Goal: Information Seeking & Learning: Compare options

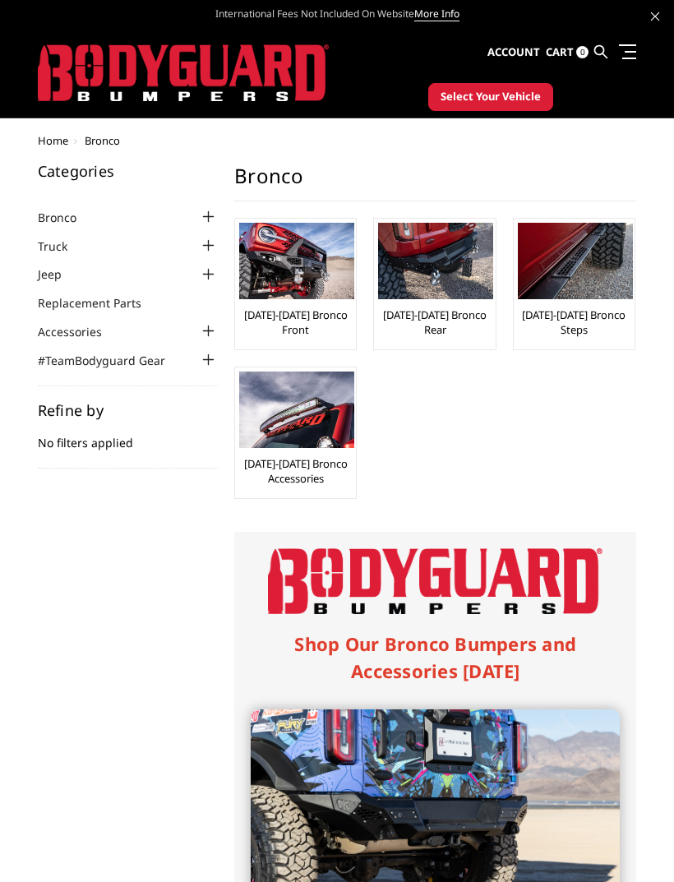
click at [334, 316] on link "[DATE]-[DATE] Bronco Front" at bounding box center [295, 323] width 113 height 30
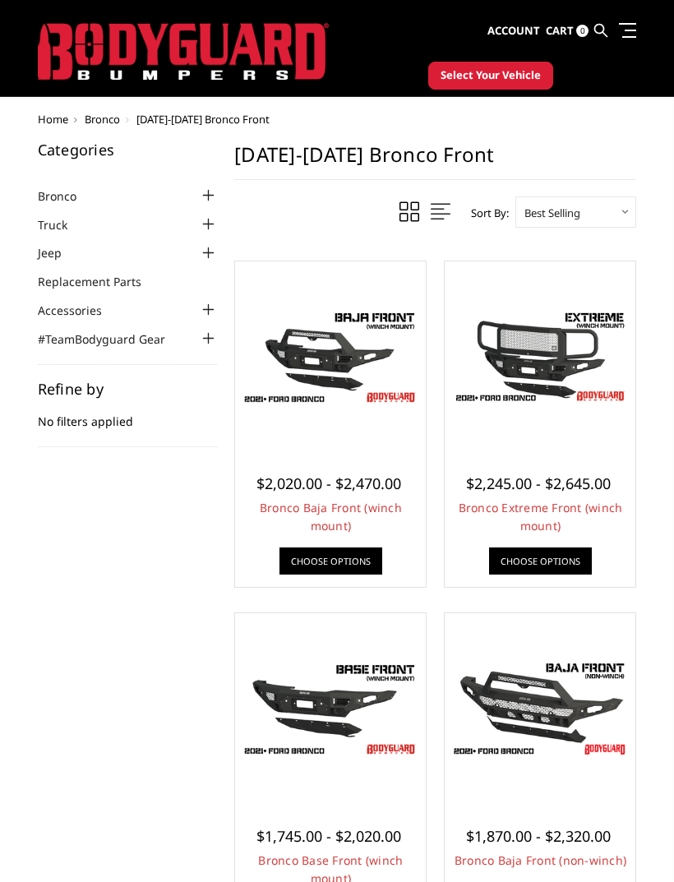
scroll to position [21, 0]
click at [339, 363] on img at bounding box center [330, 357] width 183 height 103
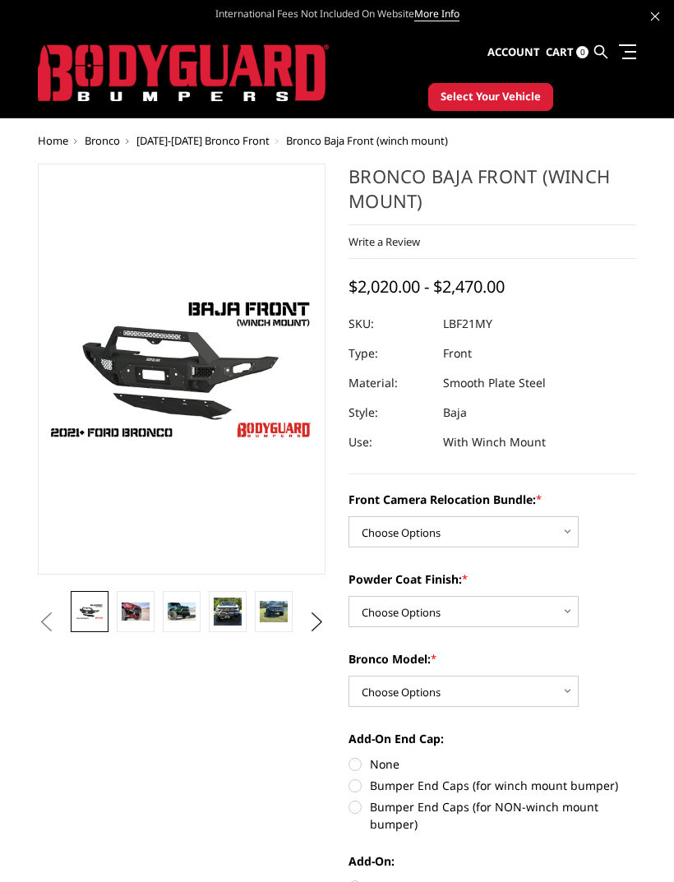
click at [152, 626] on link at bounding box center [136, 611] width 38 height 41
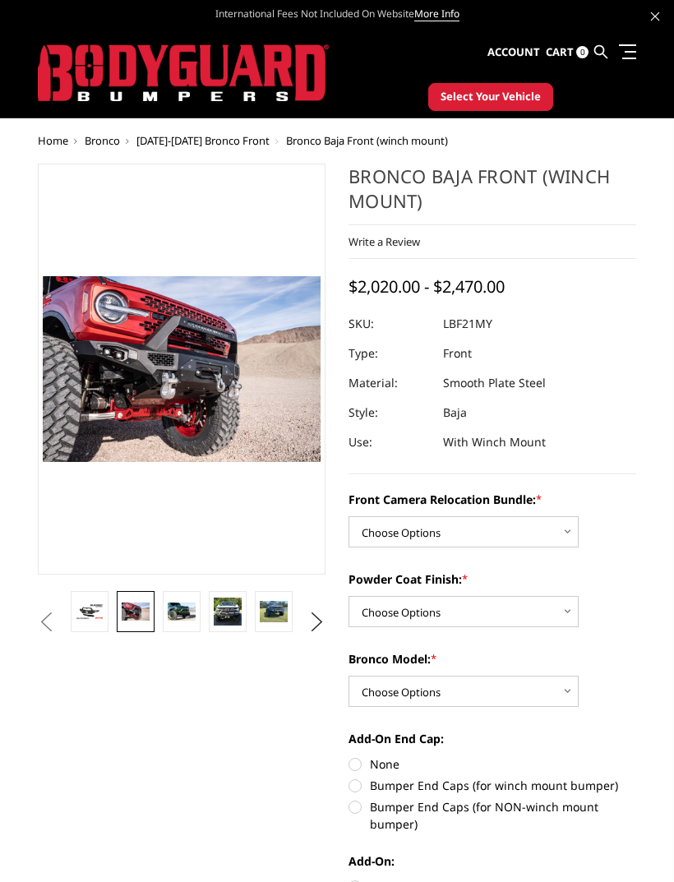
click at [197, 614] on link at bounding box center [182, 611] width 38 height 41
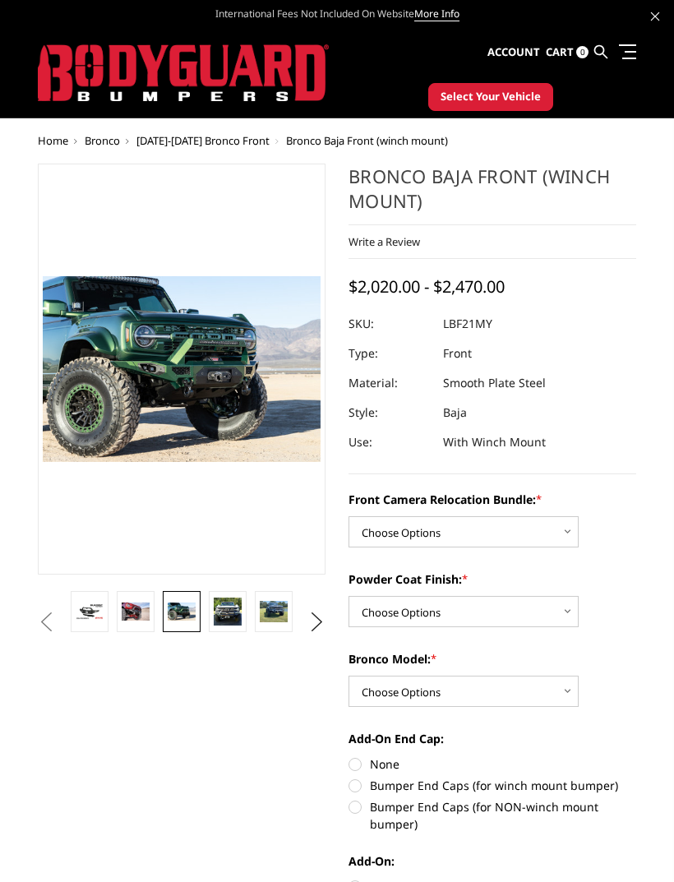
click at [243, 617] on link at bounding box center [228, 611] width 38 height 41
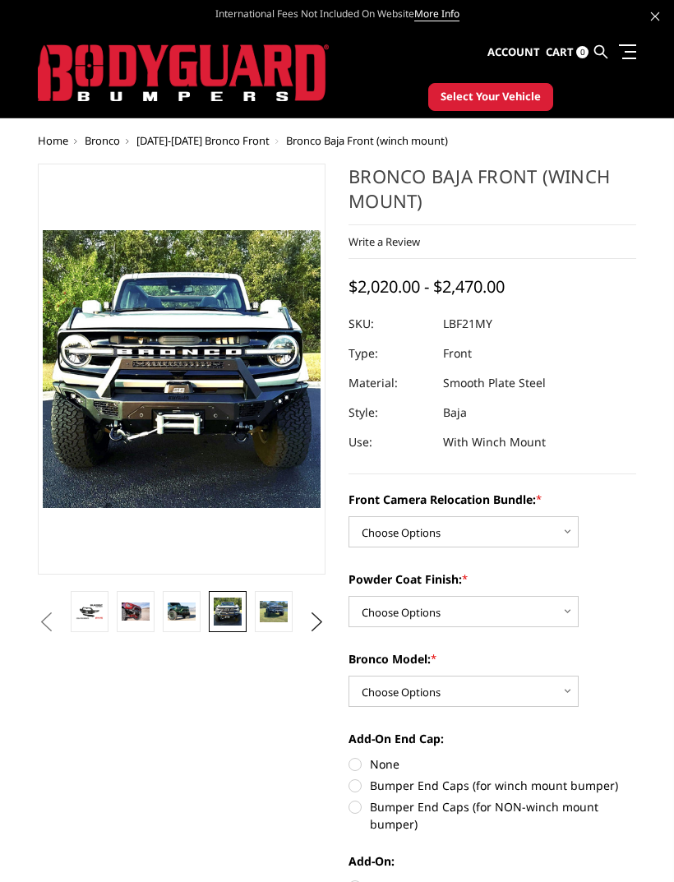
click at [283, 610] on img at bounding box center [274, 611] width 28 height 21
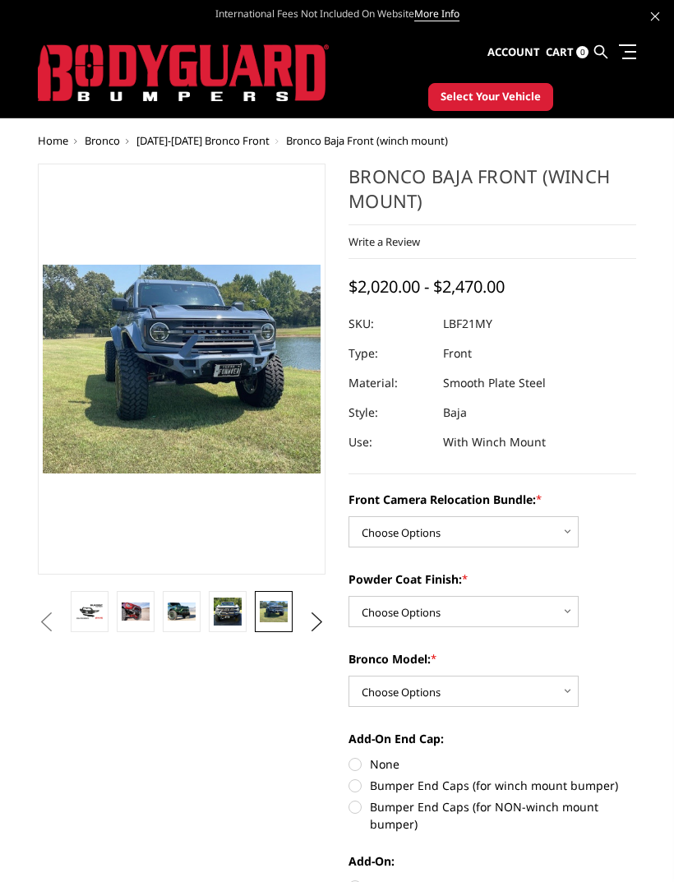
click at [325, 622] on button "Next" at bounding box center [317, 622] width 25 height 25
click at [283, 610] on img at bounding box center [274, 611] width 28 height 21
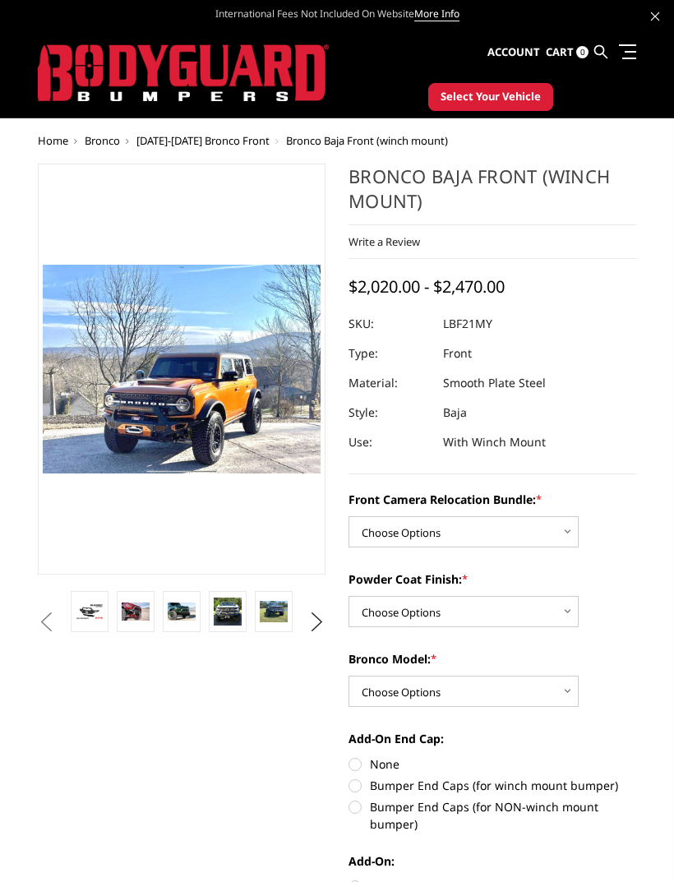
click at [145, 618] on img at bounding box center [136, 612] width 28 height 19
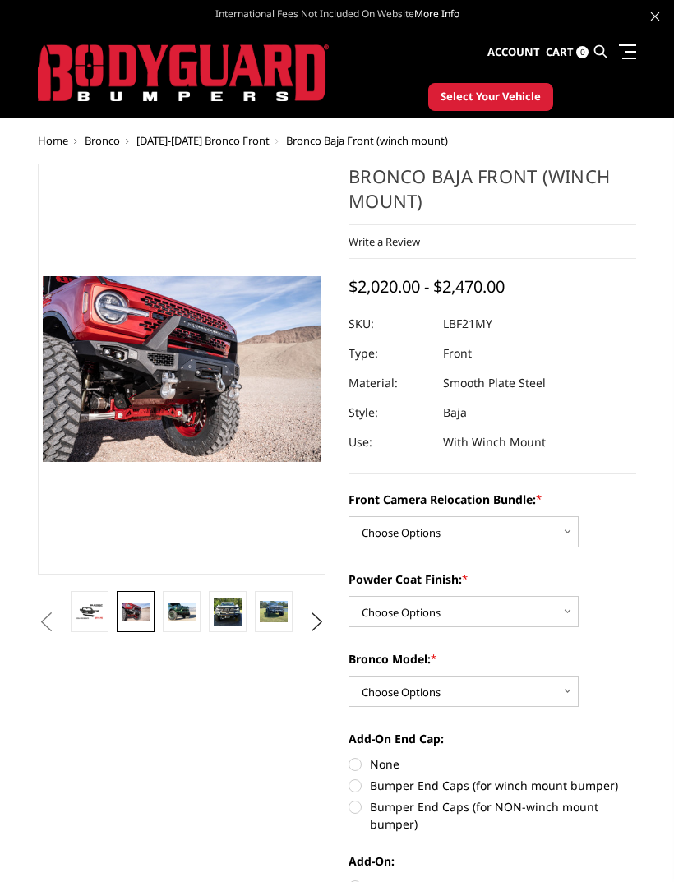
click at [238, 604] on img at bounding box center [228, 612] width 28 height 28
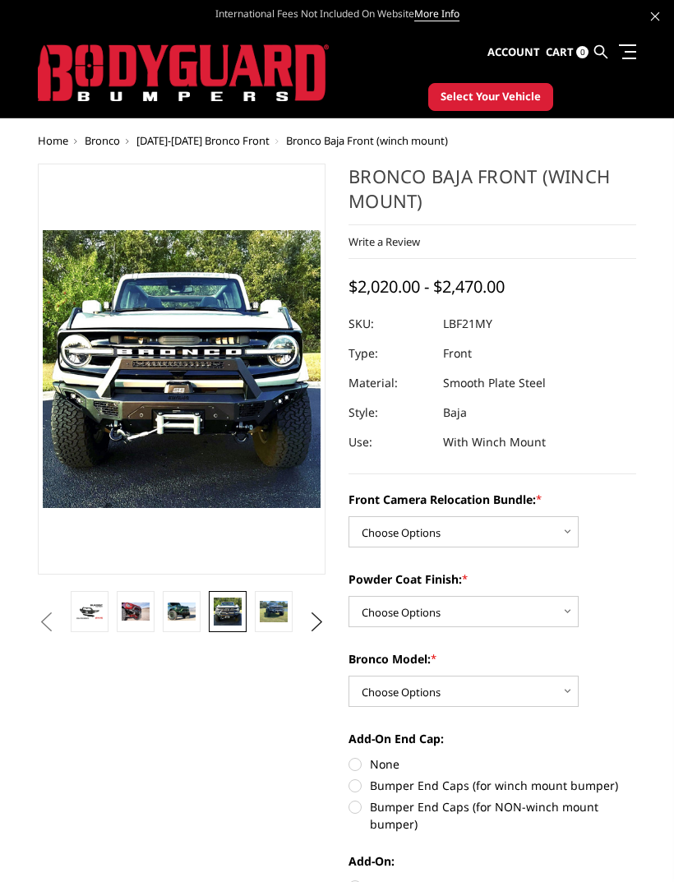
click at [58, 616] on button "Previous" at bounding box center [46, 622] width 25 height 25
click at [58, 613] on button "Previous" at bounding box center [46, 622] width 25 height 25
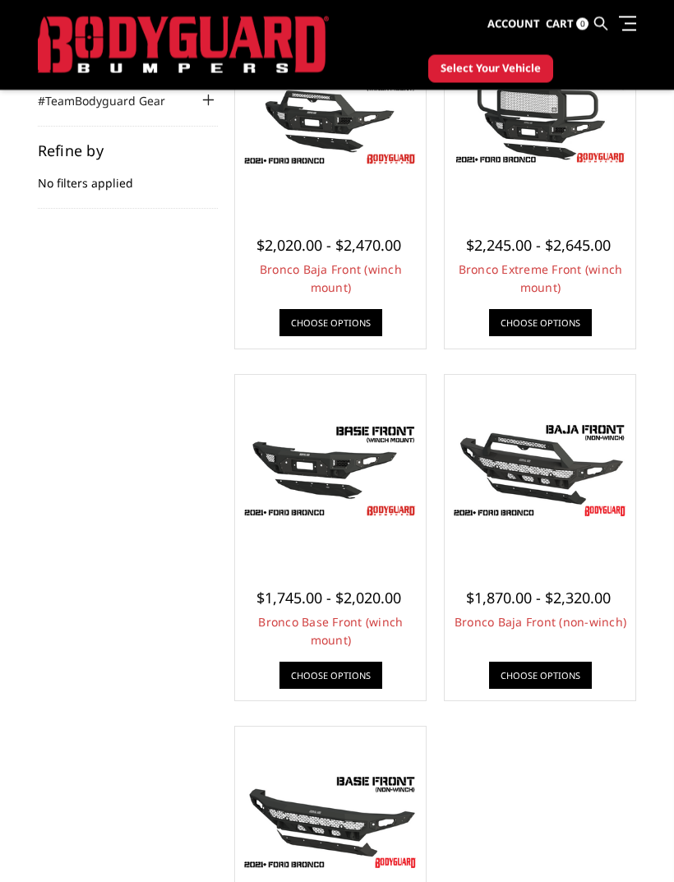
scroll to position [216, 0]
click at [345, 474] on img at bounding box center [330, 470] width 183 height 103
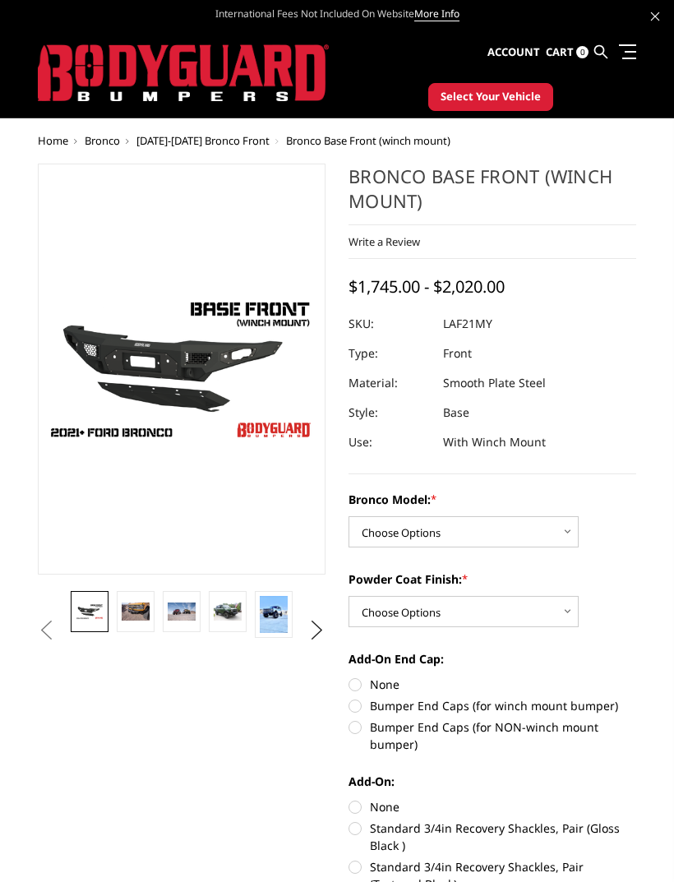
click at [150, 622] on link at bounding box center [136, 611] width 38 height 41
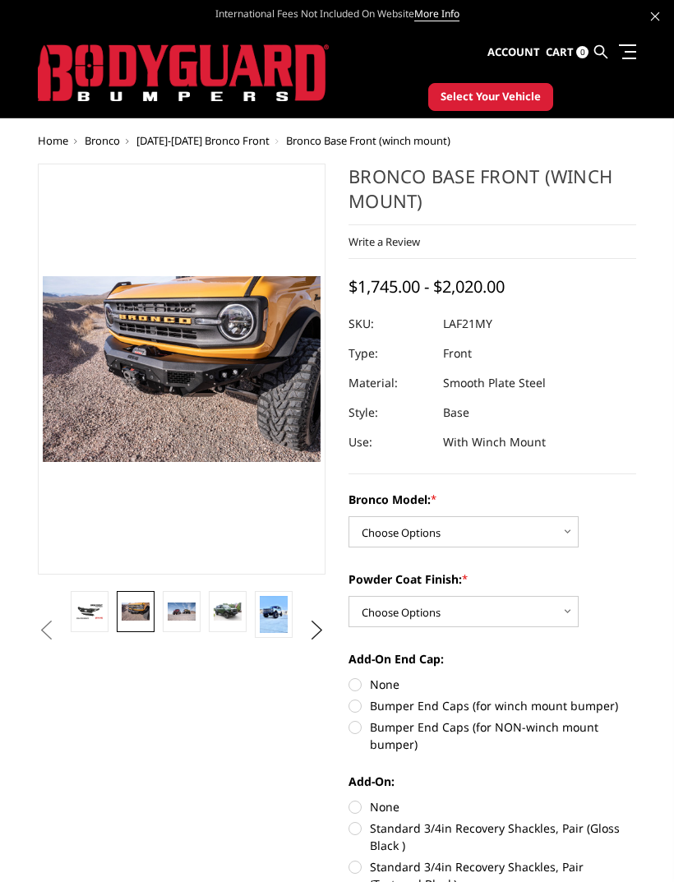
click at [196, 615] on img at bounding box center [182, 612] width 28 height 19
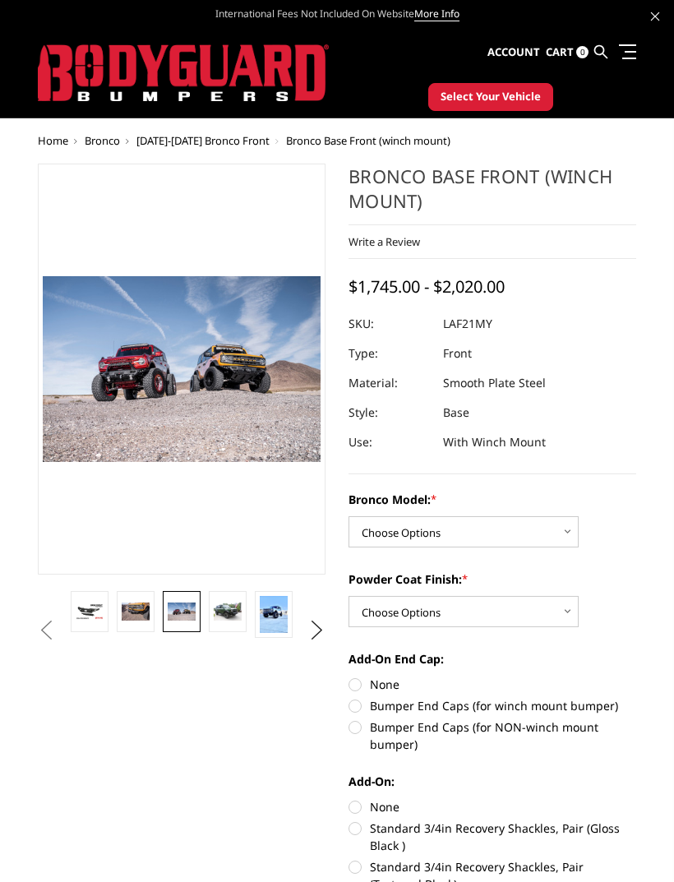
click at [236, 615] on img at bounding box center [228, 612] width 28 height 19
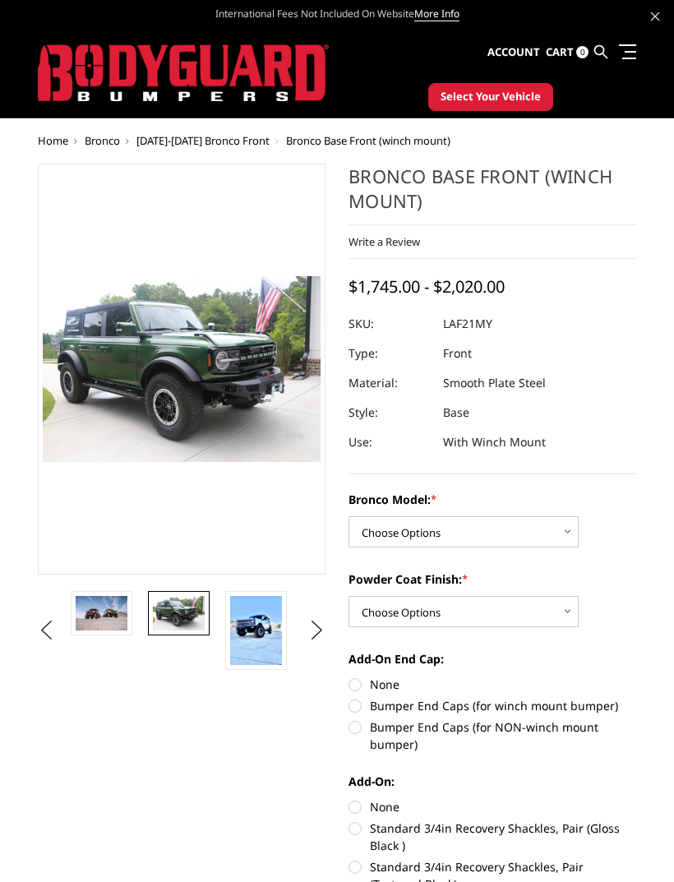
click at [275, 626] on img at bounding box center [256, 630] width 52 height 69
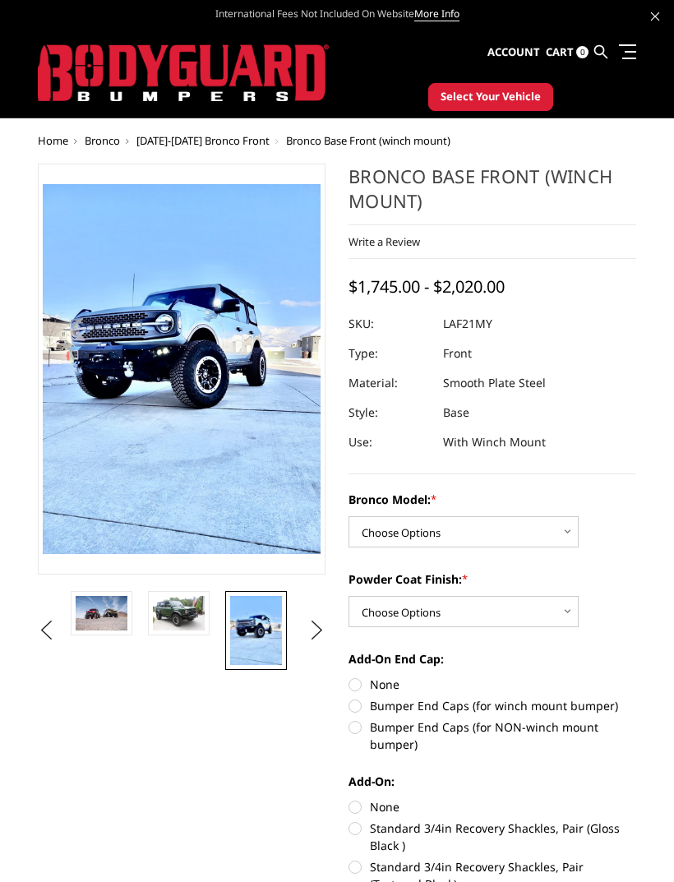
click at [118, 612] on img at bounding box center [102, 613] width 52 height 35
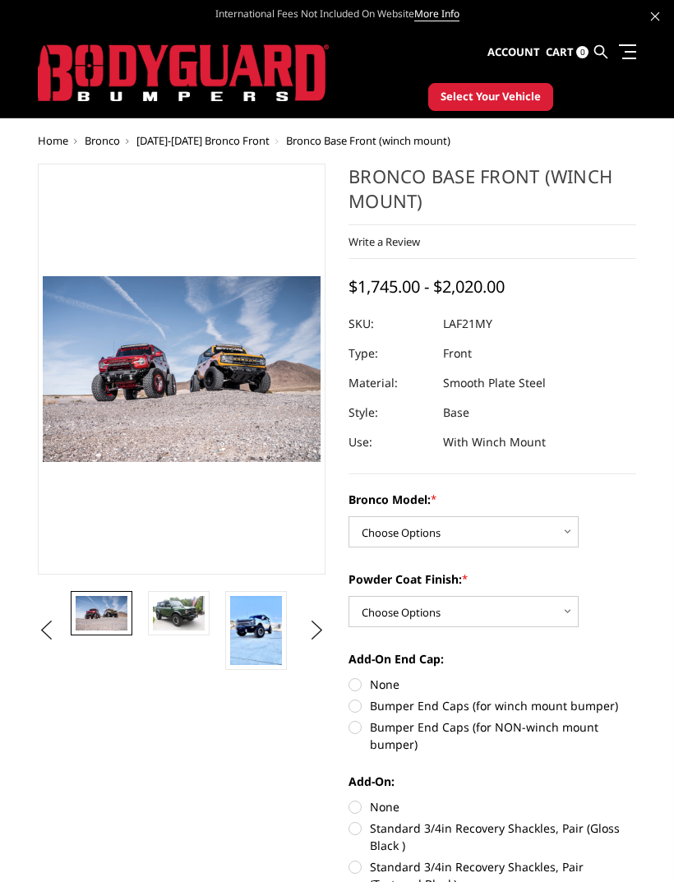
click at [190, 618] on img at bounding box center [179, 613] width 52 height 35
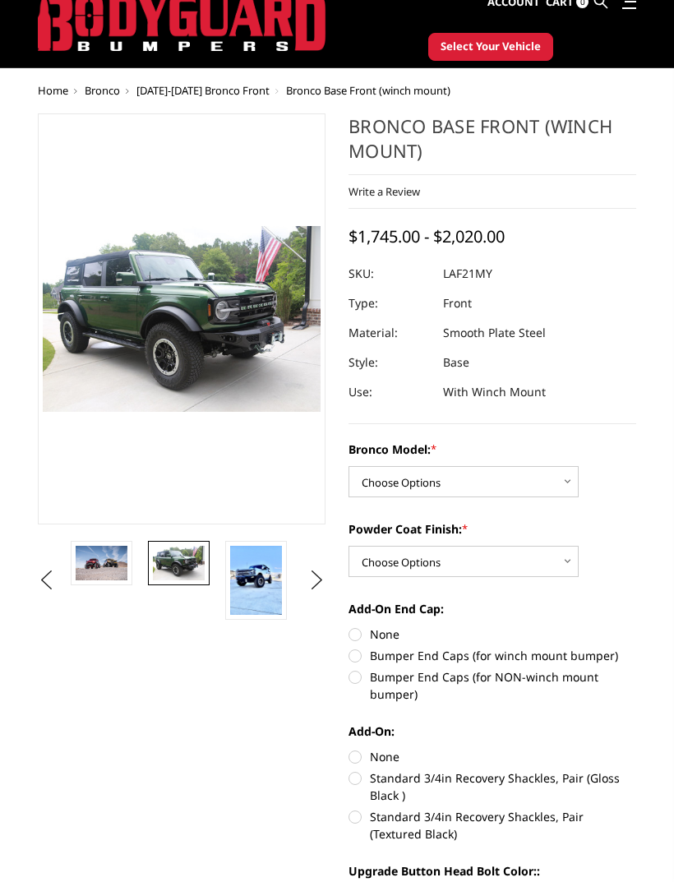
scroll to position [39, 0]
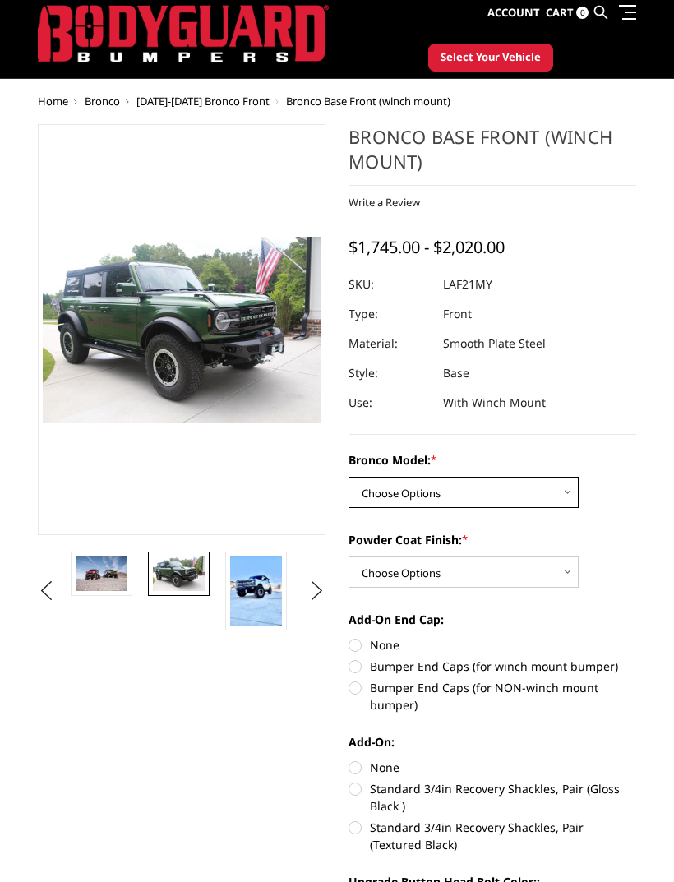
click at [571, 491] on select "Choose Options Base/Badlands/Wildtrak/etc. Raptor" at bounding box center [464, 492] width 230 height 31
select select "4008"
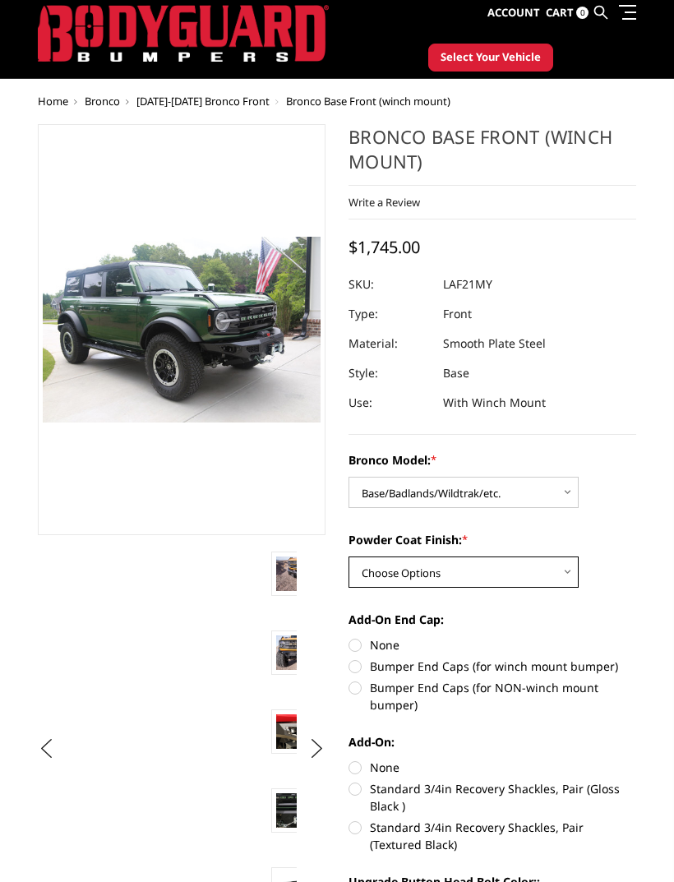
click at [573, 573] on select "Choose Options Bare Metal Textured Black Powder Coat" at bounding box center [464, 572] width 230 height 31
select select "4011"
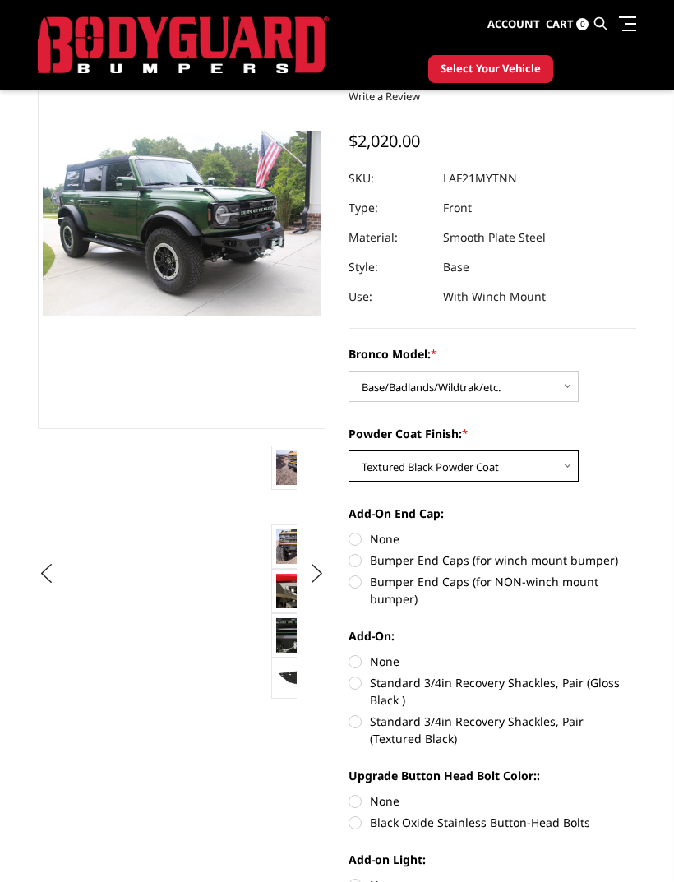
scroll to position [100, 0]
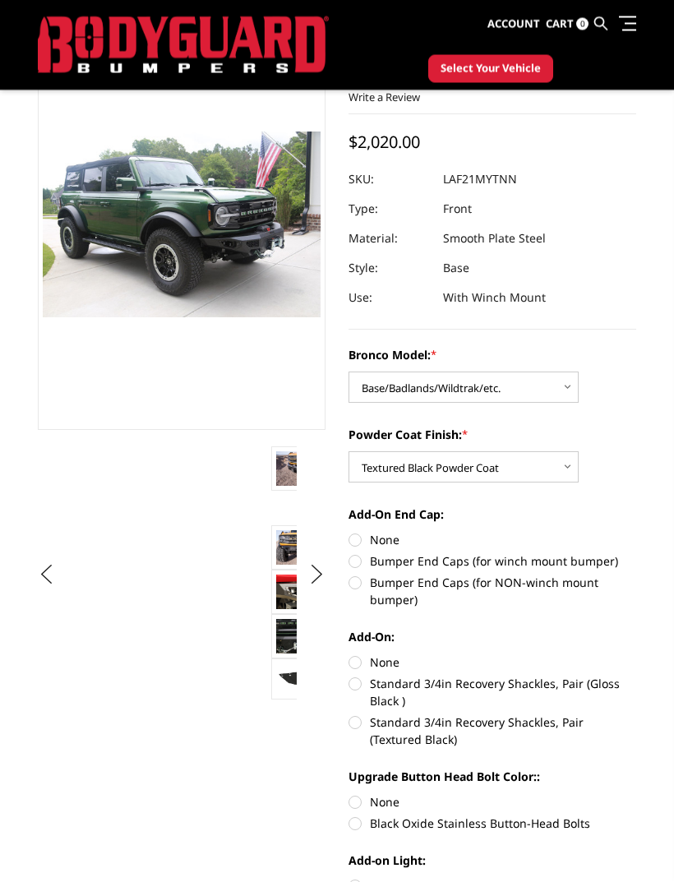
click at [359, 561] on label "Bumper End Caps (for winch mount bumper)" at bounding box center [493, 561] width 288 height 17
click at [636, 533] on input "Bumper End Caps (for winch mount bumper)" at bounding box center [636, 532] width 1 height 1
radio input "true"
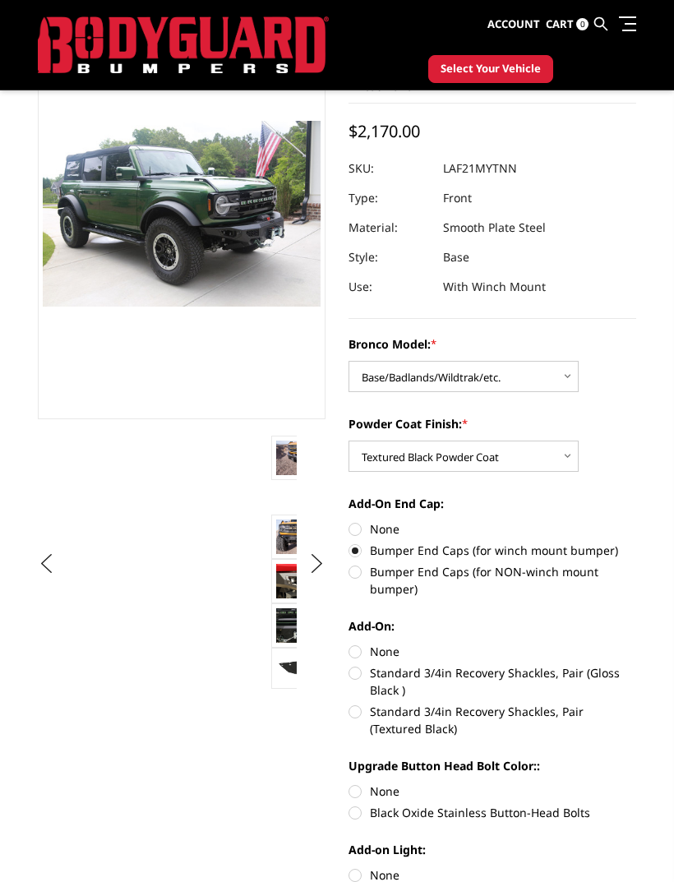
scroll to position [106, 0]
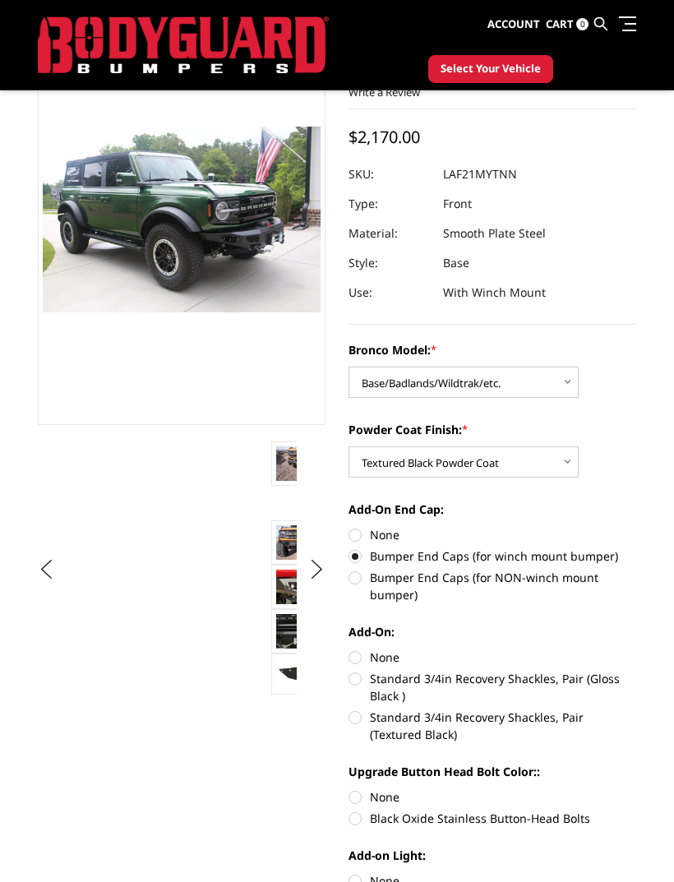
click at [368, 685] on label "Standard 3/4in Recovery Shackles, Pair (Gloss Black )" at bounding box center [493, 687] width 288 height 35
click at [636, 650] on input "Standard 3/4in Recovery Shackles, Pair (Gloss Black )" at bounding box center [636, 649] width 1 height 1
radio input "true"
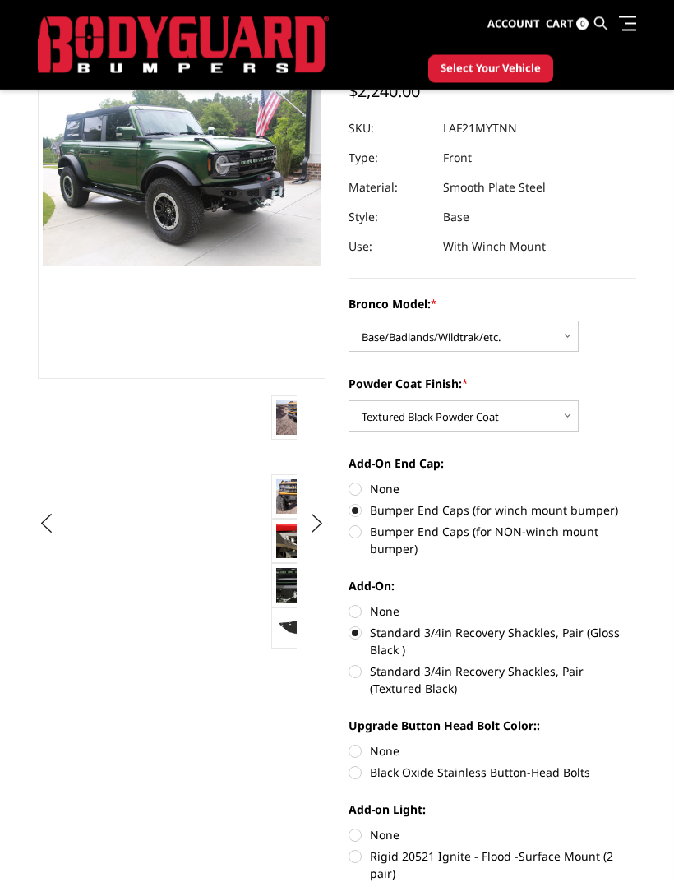
scroll to position [152, 0]
click at [367, 673] on label "Standard 3/4in Recovery Shackles, Pair (Textured Black)" at bounding box center [493, 680] width 288 height 35
click at [636, 625] on input "Standard 3/4in Recovery Shackles, Pair (Textured Black)" at bounding box center [636, 624] width 1 height 1
radio input "true"
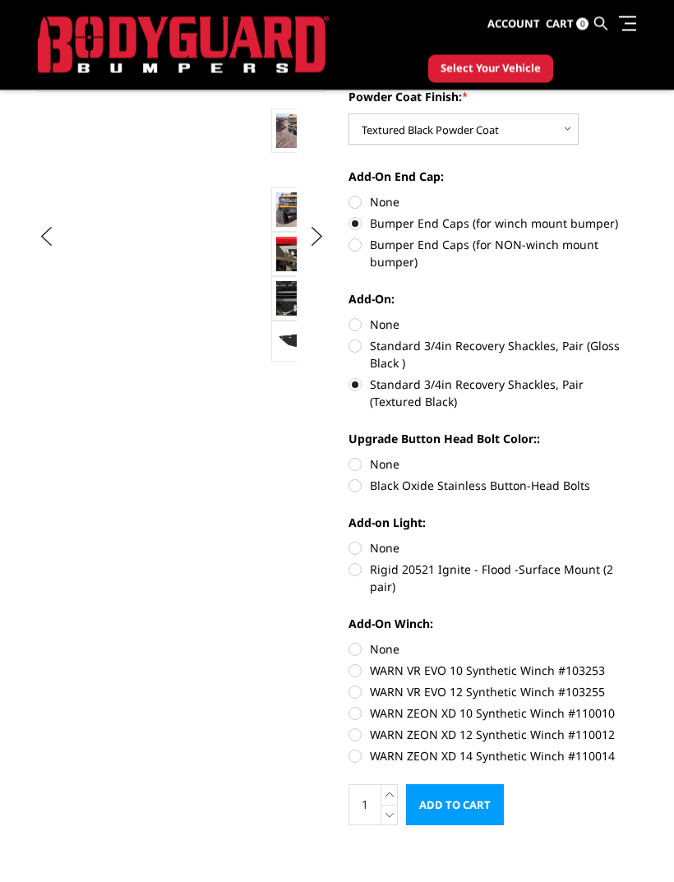
scroll to position [436, 0]
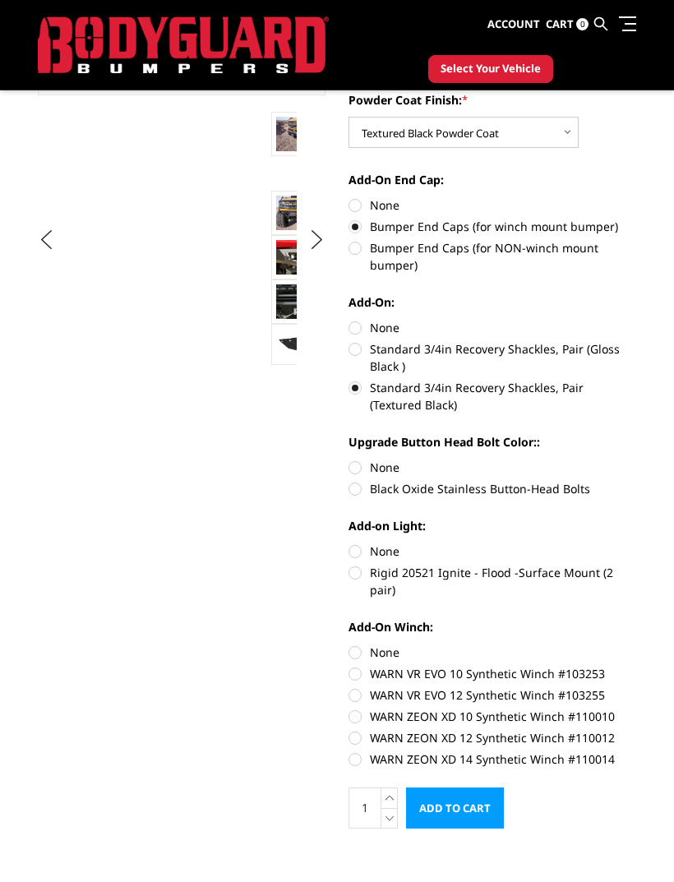
click at [358, 576] on label "Rigid 20521 Ignite - Flood -Surface Mount (2 pair)" at bounding box center [493, 581] width 288 height 35
click at [636, 543] on input "Rigid 20521 Ignite - Flood -Surface Mount (2 pair)" at bounding box center [636, 543] width 1 height 1
radio input "true"
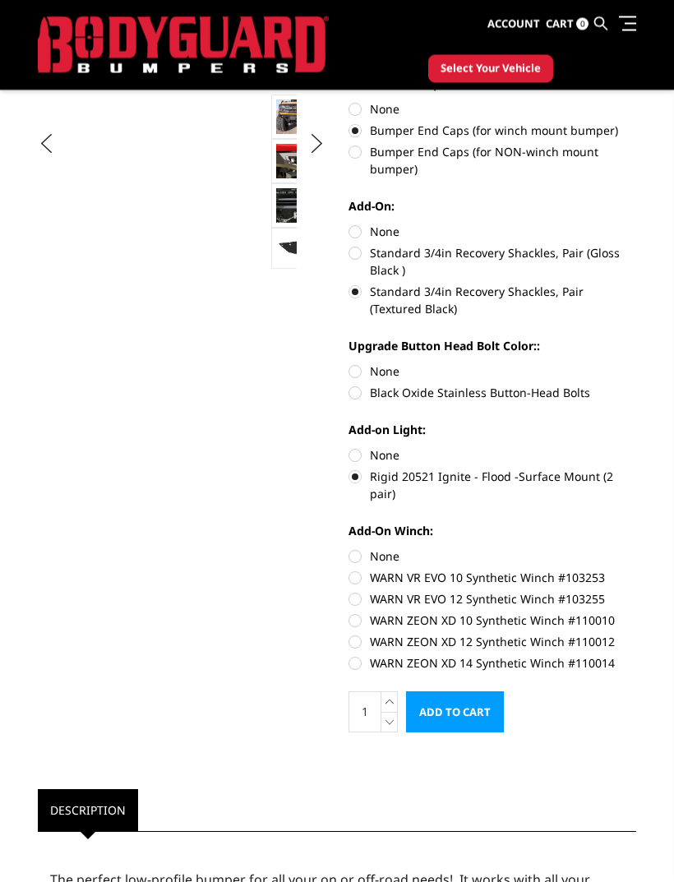
scroll to position [535, 0]
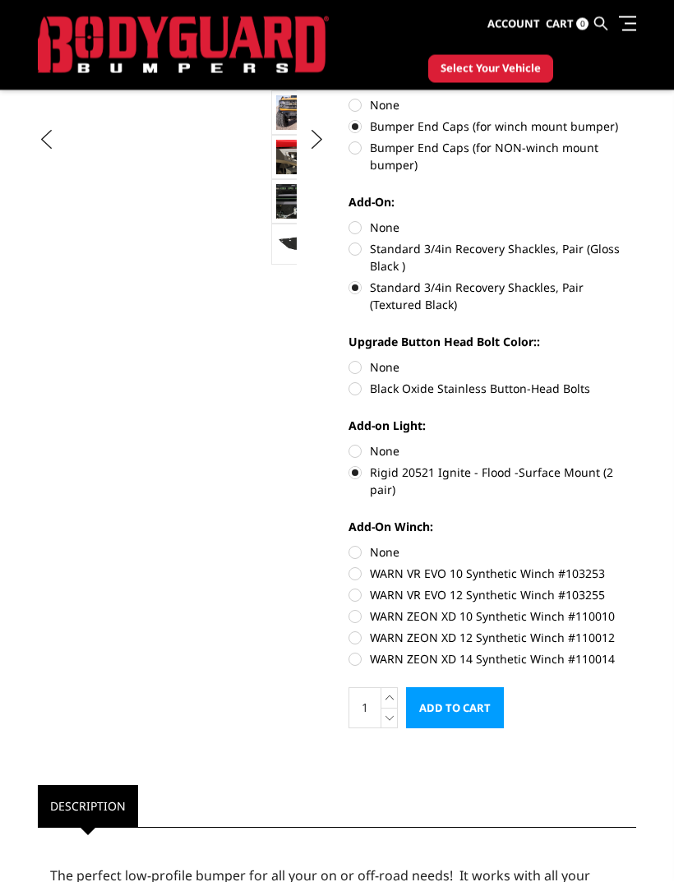
click at [365, 587] on label "WARN VR EVO 12 Synthetic Winch #103255" at bounding box center [493, 595] width 288 height 17
click at [636, 566] on input "WARN VR EVO 12 Synthetic Winch #103255" at bounding box center [636, 566] width 1 height 1
radio input "true"
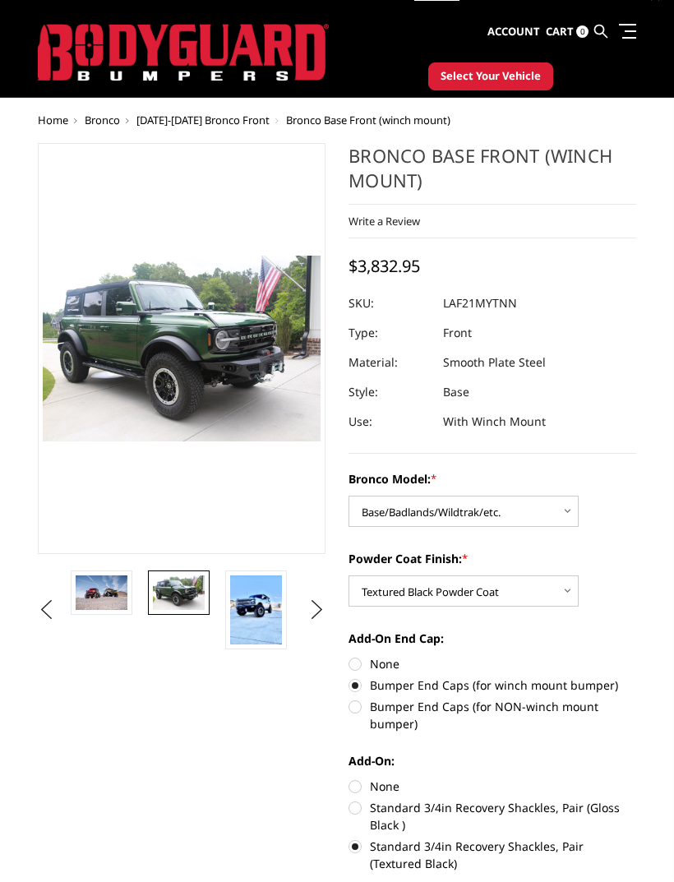
scroll to position [0, 0]
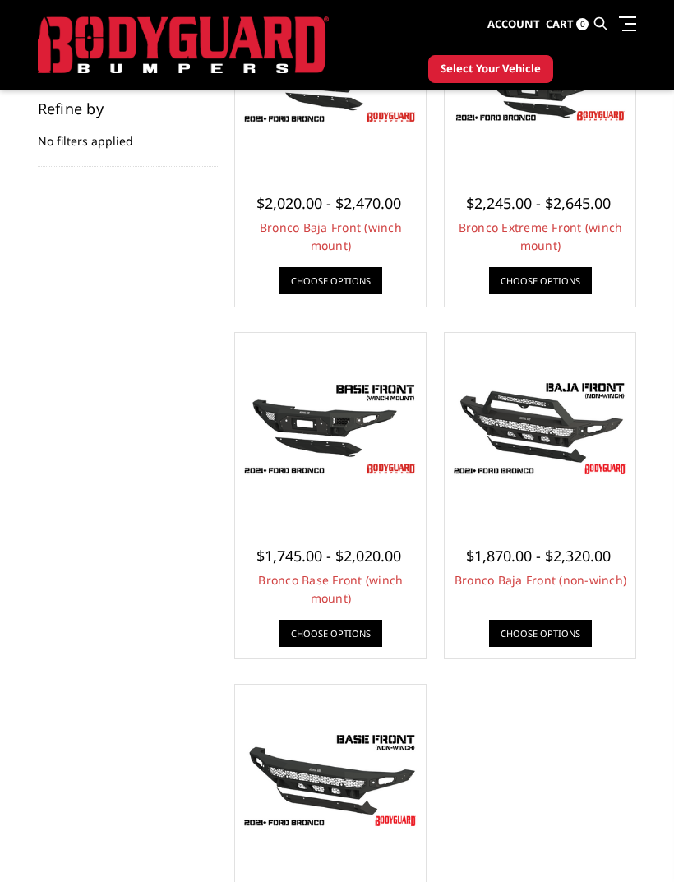
scroll to position [257, 0]
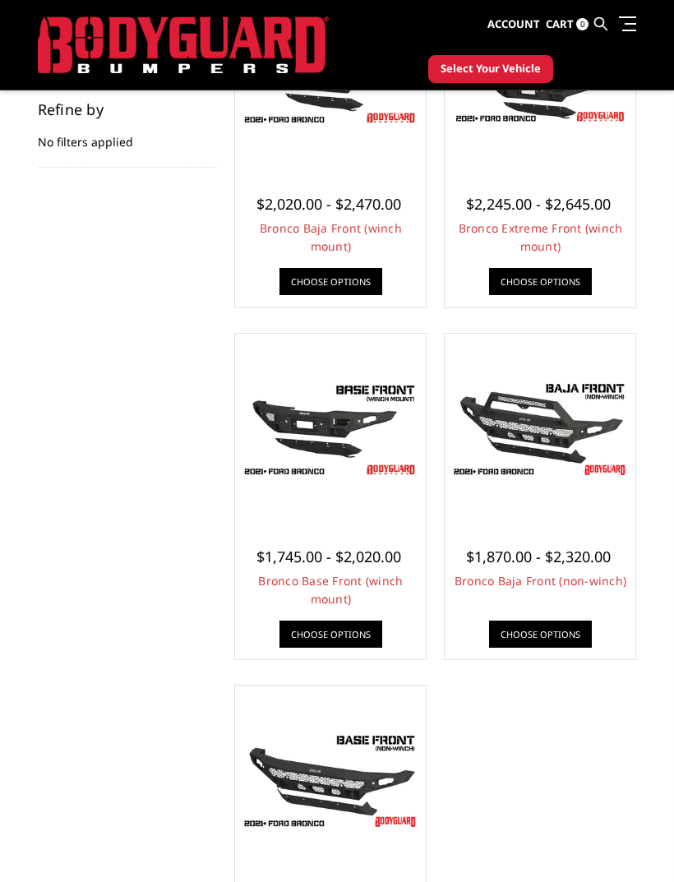
click at [565, 432] on img at bounding box center [540, 429] width 183 height 103
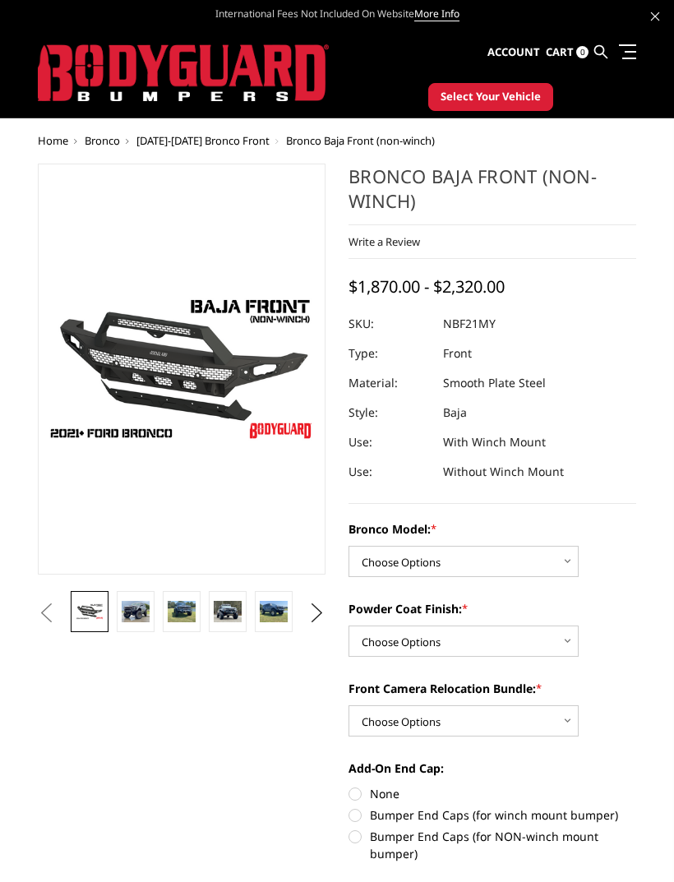
click at [150, 615] on img at bounding box center [136, 611] width 28 height 21
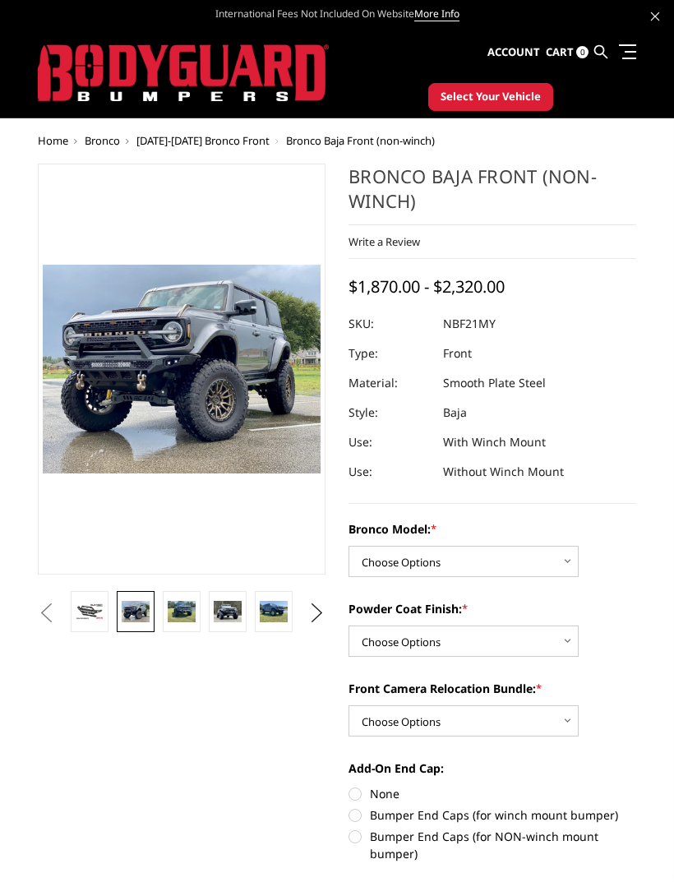
click at [193, 612] on img at bounding box center [182, 611] width 28 height 21
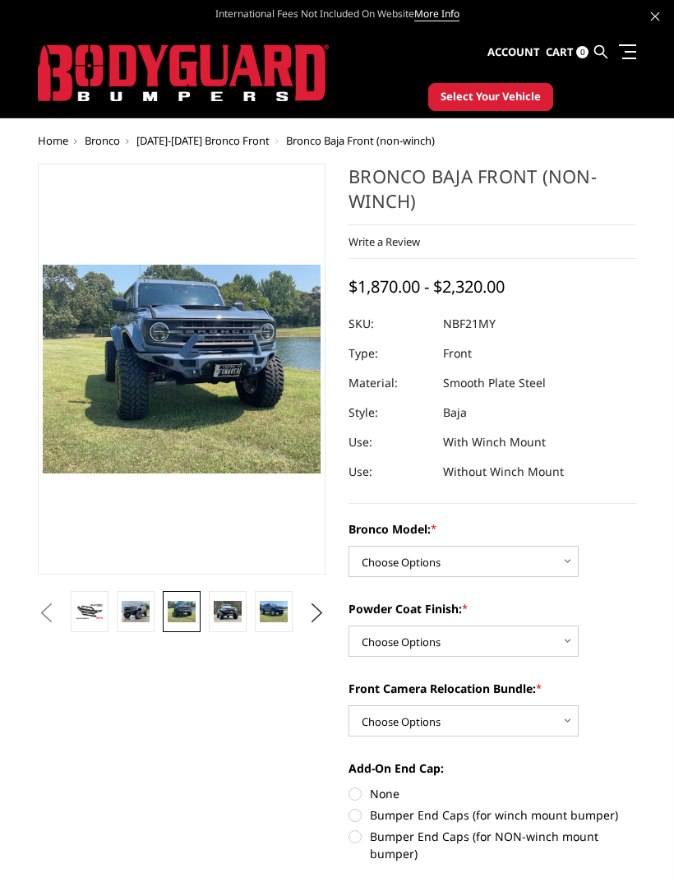
click at [243, 611] on link at bounding box center [228, 611] width 38 height 41
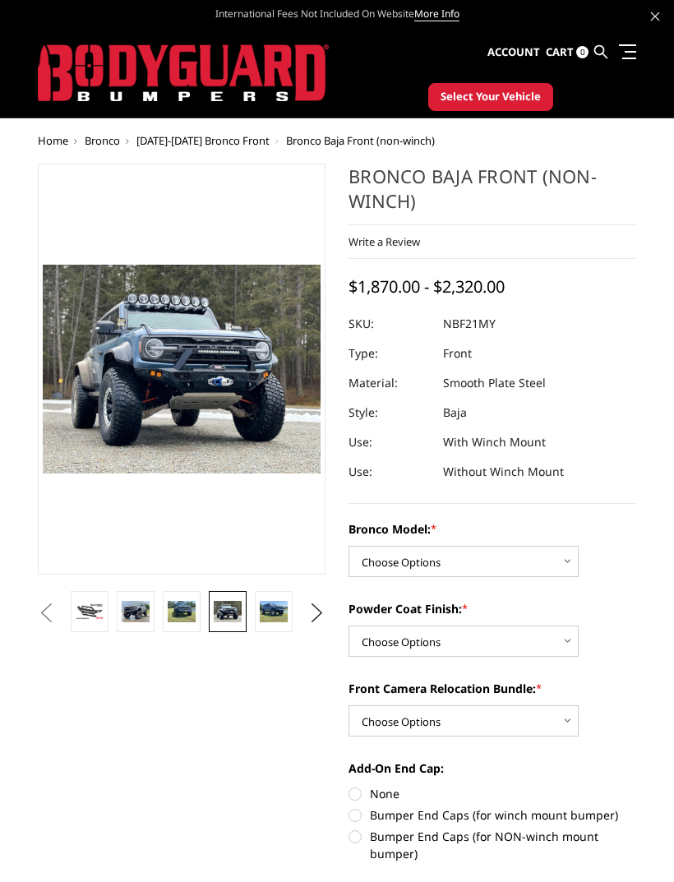
click at [288, 616] on img at bounding box center [274, 611] width 28 height 21
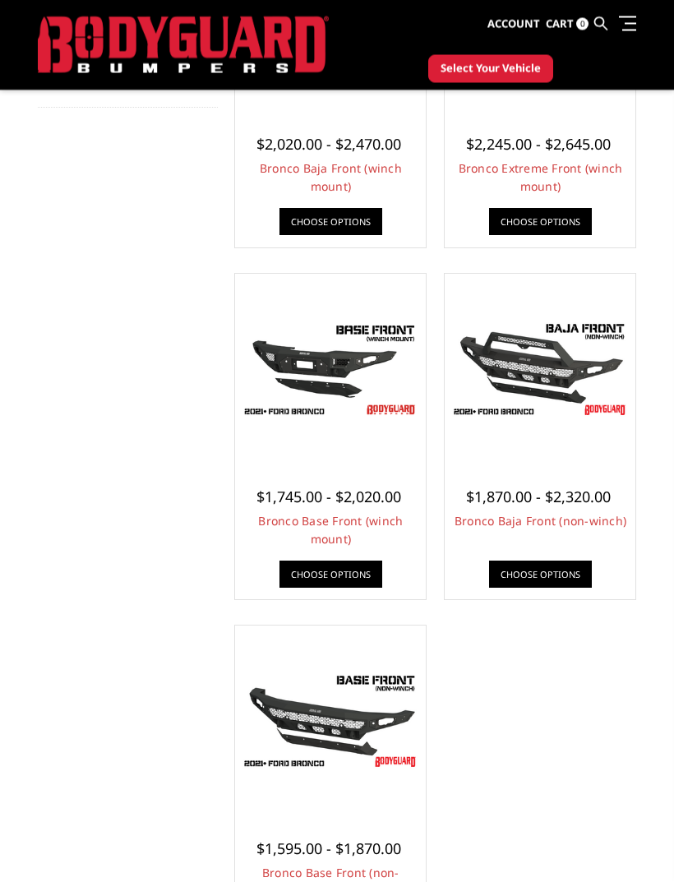
scroll to position [317, 0]
click at [371, 720] on img at bounding box center [330, 721] width 183 height 103
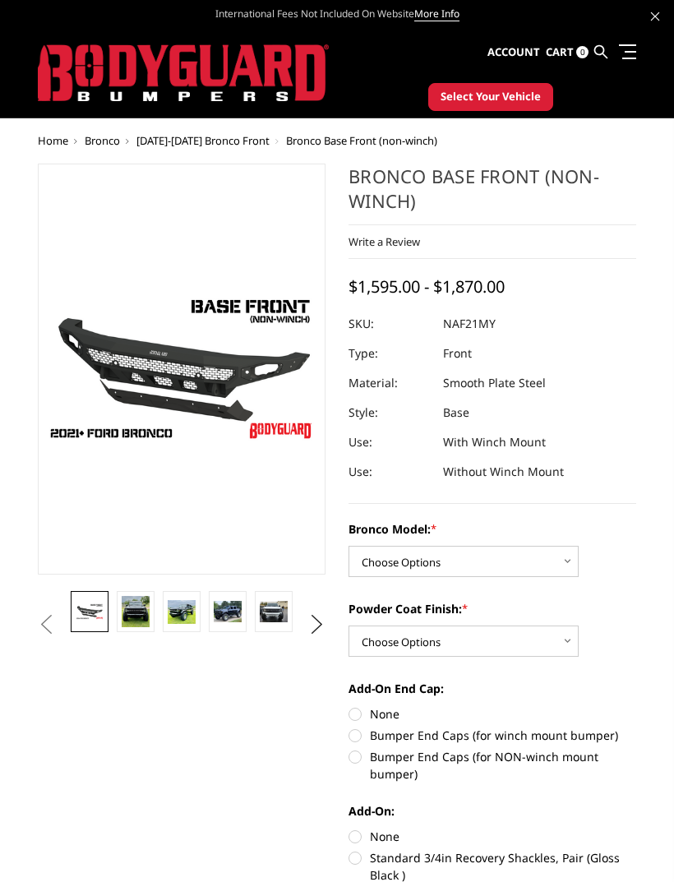
click at [151, 615] on link at bounding box center [136, 611] width 38 height 41
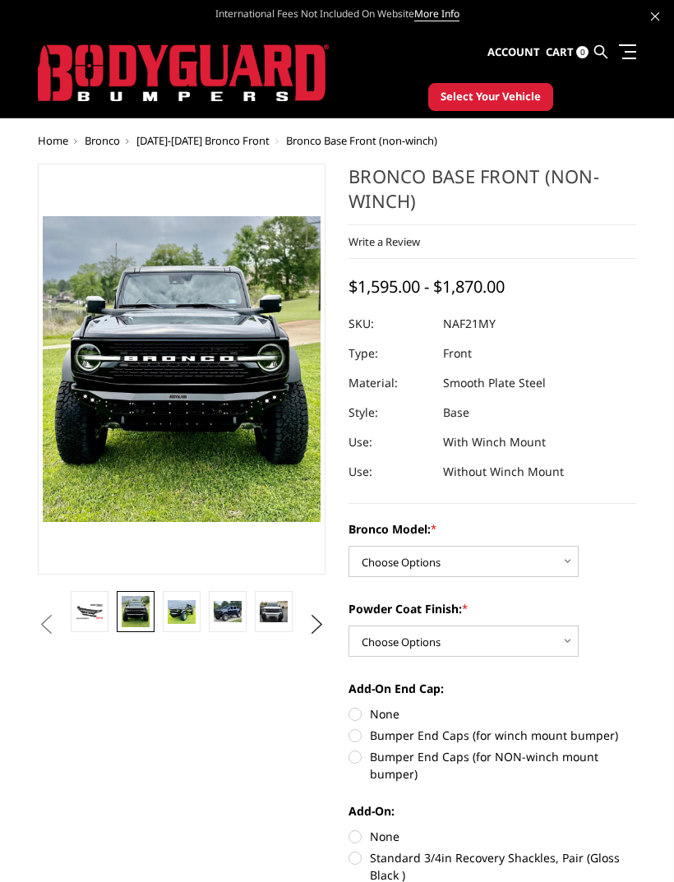
click at [191, 612] on img at bounding box center [182, 612] width 28 height 24
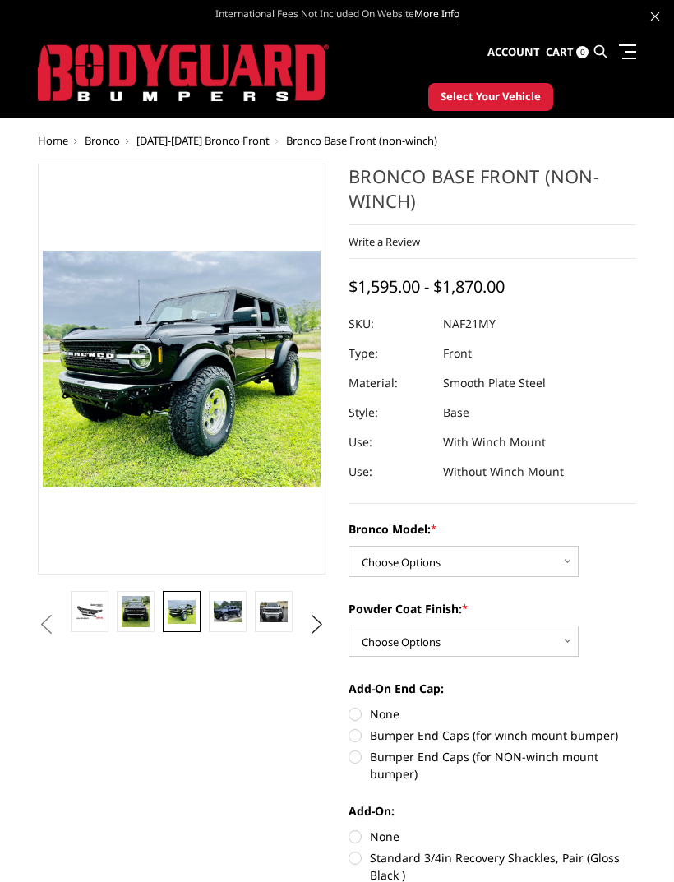
click at [237, 613] on img at bounding box center [228, 611] width 28 height 21
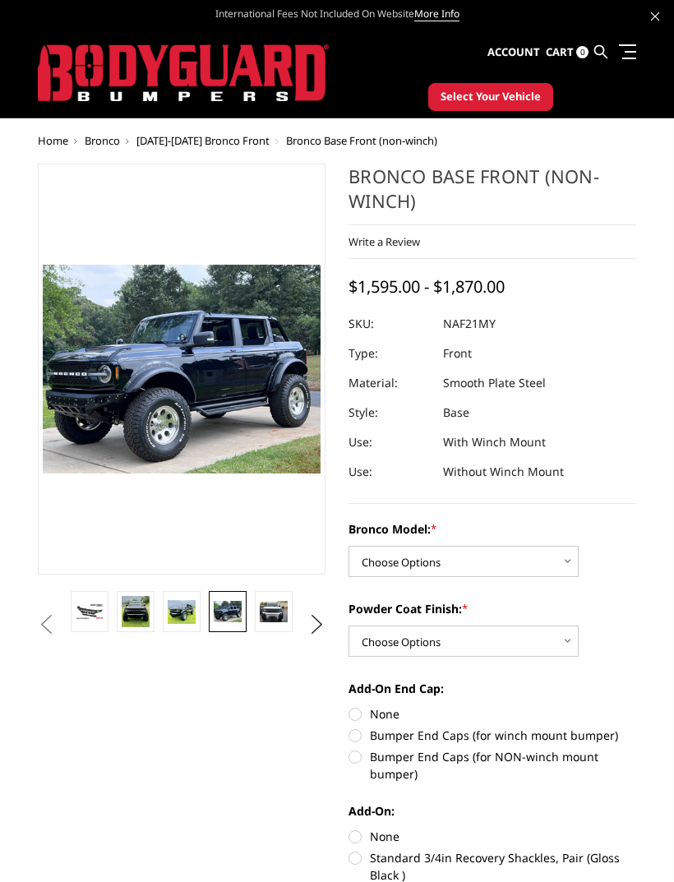
click at [284, 613] on img at bounding box center [274, 611] width 28 height 21
